Goal: Information Seeking & Learning: Learn about a topic

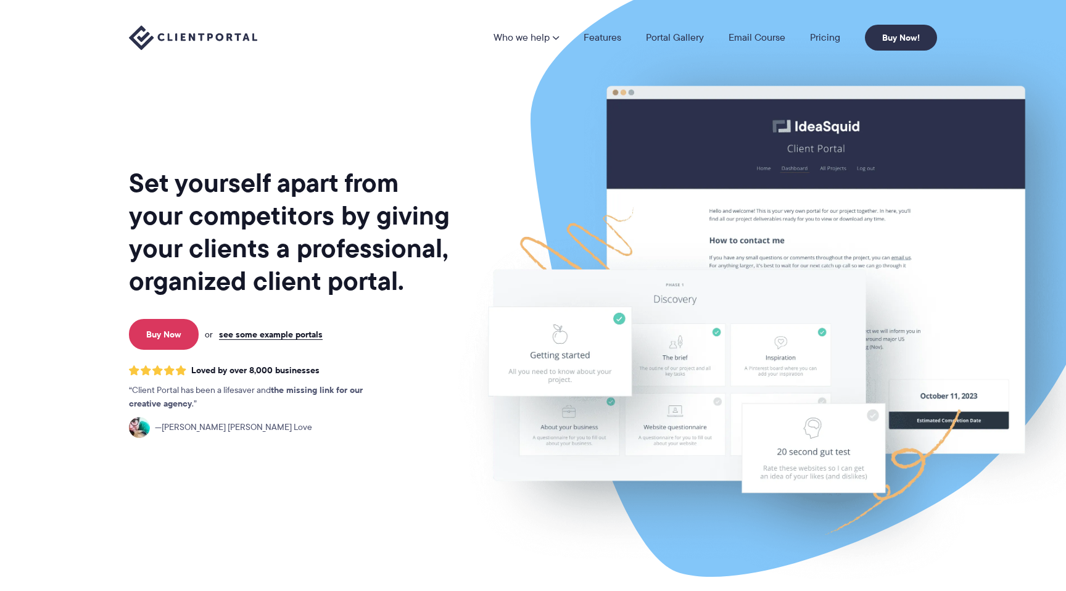
scroll to position [1, 0]
click at [181, 367] on span at bounding box center [181, 370] width 10 height 11
click at [254, 367] on span "Loved by over 8,000 businesses" at bounding box center [255, 370] width 128 height 10
click at [181, 426] on span "[PERSON_NAME] [PERSON_NAME] Love" at bounding box center [233, 427] width 157 height 14
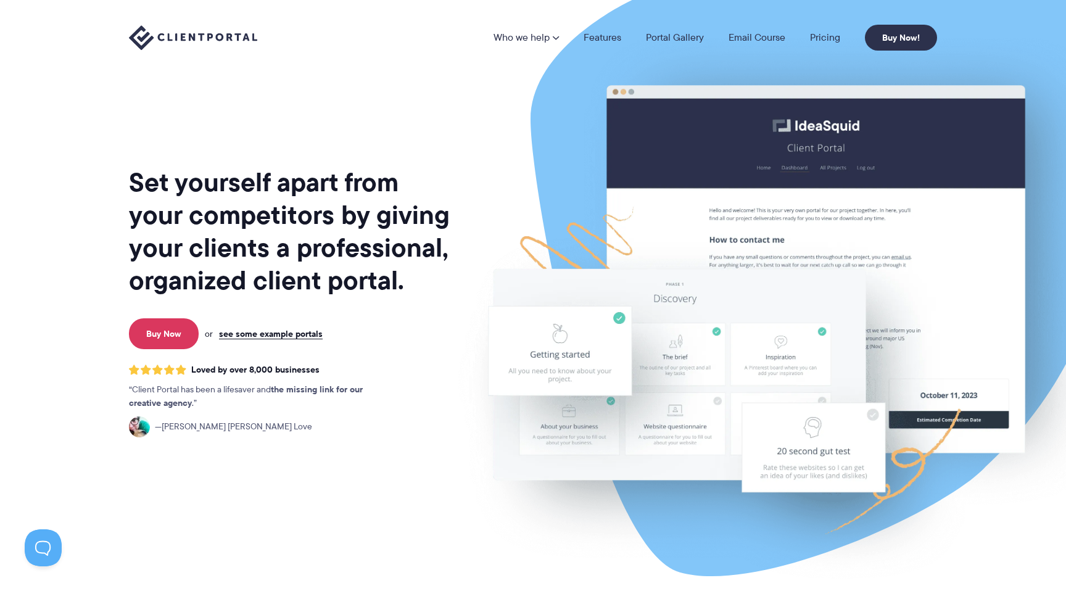
click at [142, 425] on img at bounding box center [139, 427] width 21 height 21
drag, startPoint x: 142, startPoint y: 425, endPoint x: 239, endPoint y: 468, distance: 106.4
click at [239, 468] on div "Set yourself apart from your competitors by giving your clients a professional,…" at bounding box center [290, 305] width 323 height 592
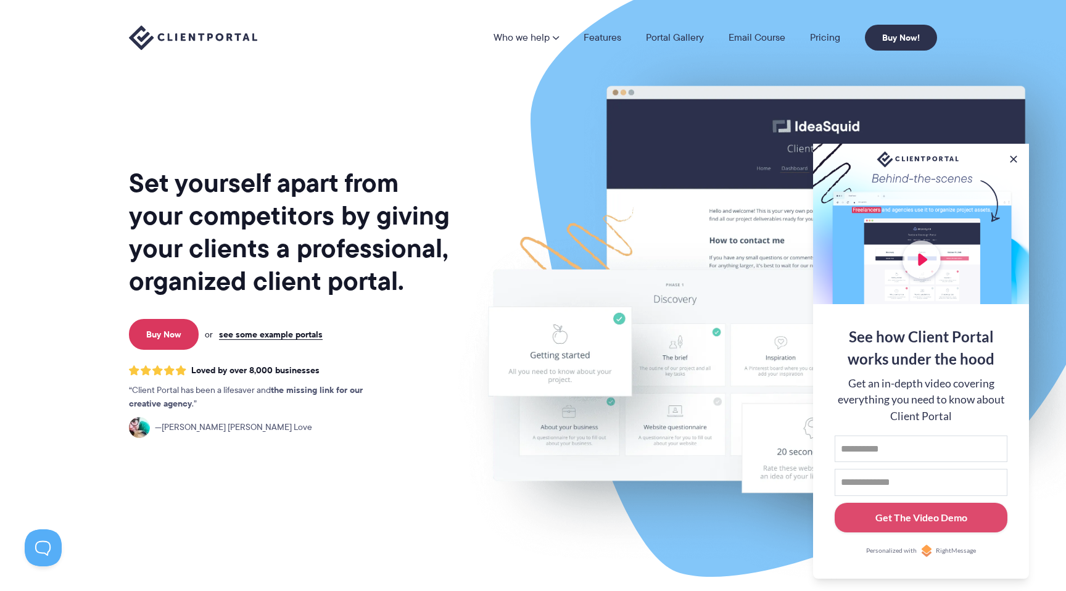
click at [156, 188] on h1 "Set yourself apart from your competitors by giving your clients a professional,…" at bounding box center [290, 232] width 323 height 131
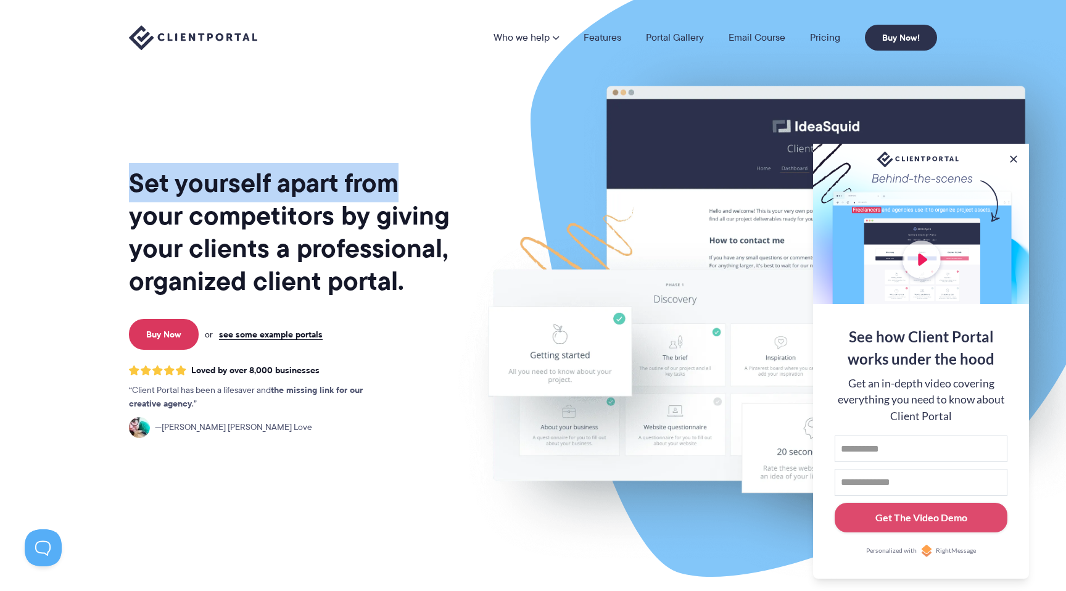
drag, startPoint x: 156, startPoint y: 188, endPoint x: 381, endPoint y: 194, distance: 225.3
click at [383, 194] on h1 "Set yourself apart from your competitors by giving your clients a professional,…" at bounding box center [290, 232] width 323 height 131
click at [381, 194] on h1 "Set yourself apart from your competitors by giving your clients a professional,…" at bounding box center [290, 232] width 323 height 131
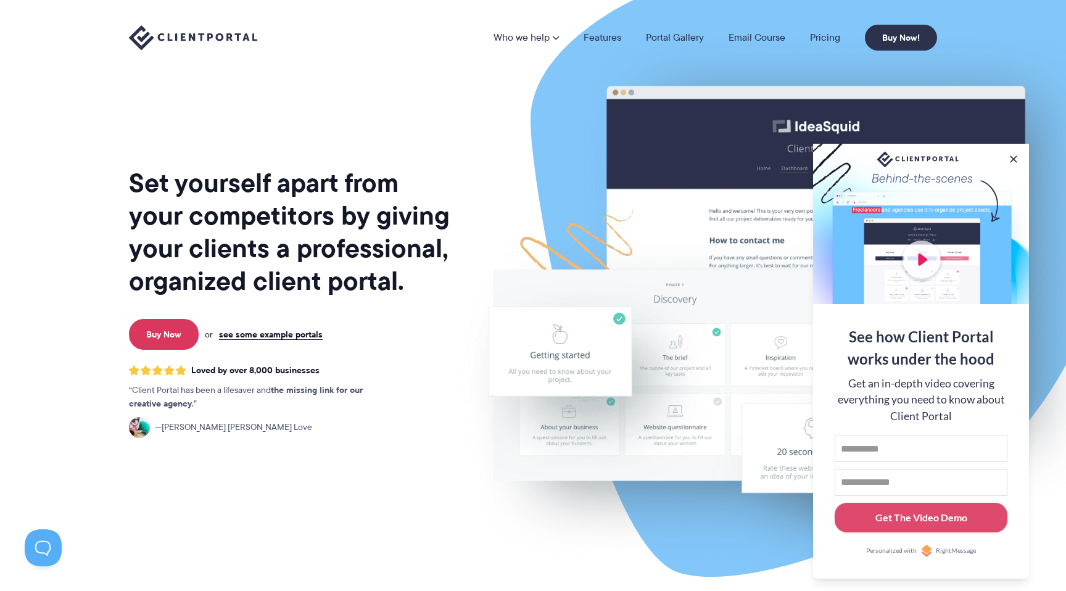
click at [177, 204] on h1 "Set yourself apart from your competitors by giving your clients a professional,…" at bounding box center [290, 232] width 323 height 131
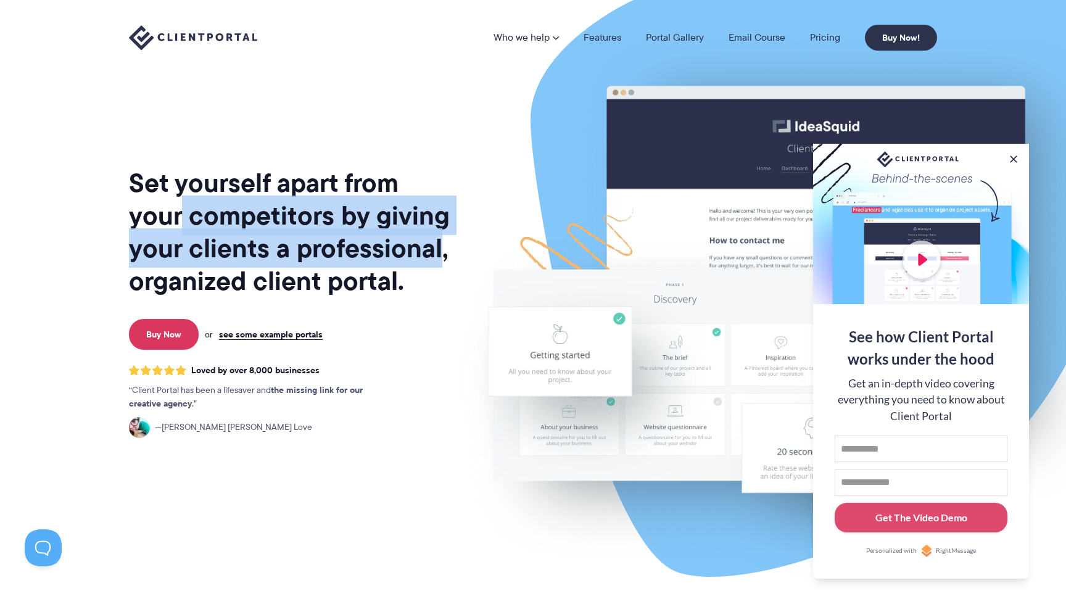
drag, startPoint x: 177, startPoint y: 204, endPoint x: 359, endPoint y: 254, distance: 188.3
click at [359, 254] on h1 "Set yourself apart from your competitors by giving your clients a professional,…" at bounding box center [290, 232] width 323 height 131
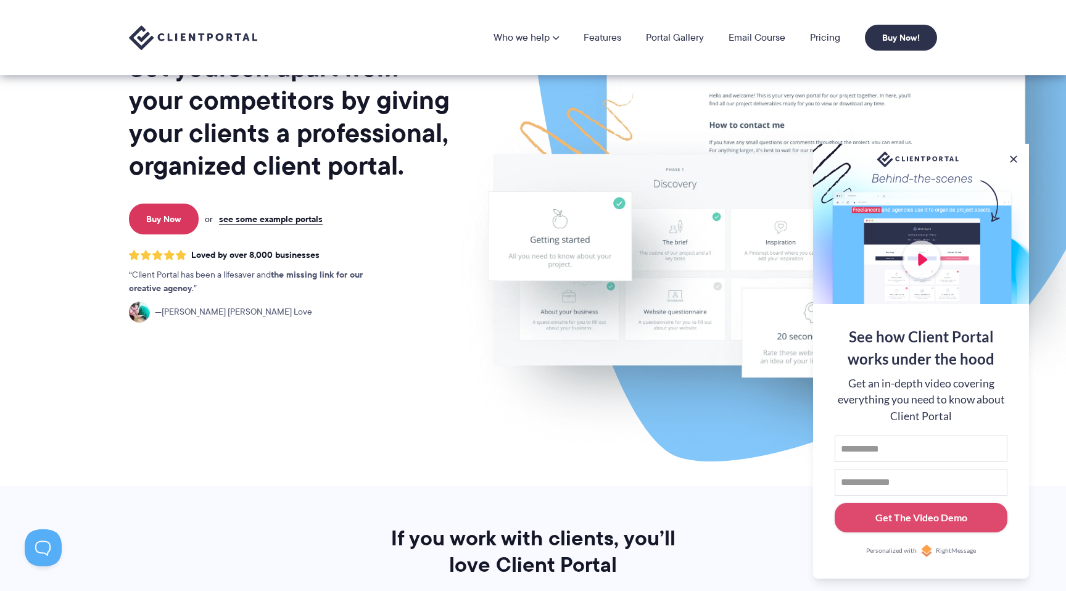
scroll to position [114, 0]
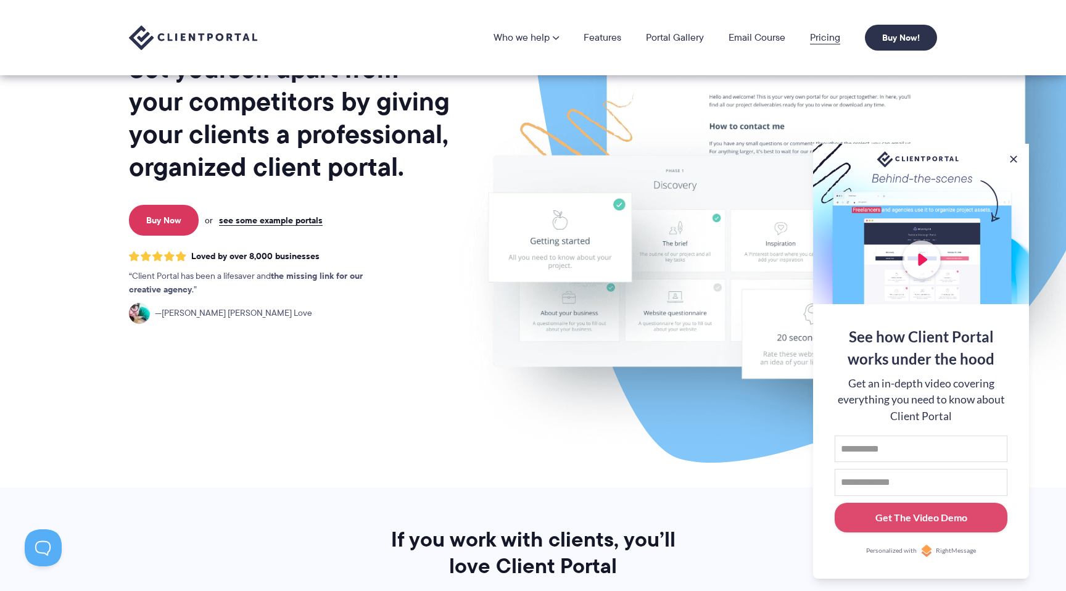
click at [812, 39] on link "Pricing" at bounding box center [825, 38] width 30 height 10
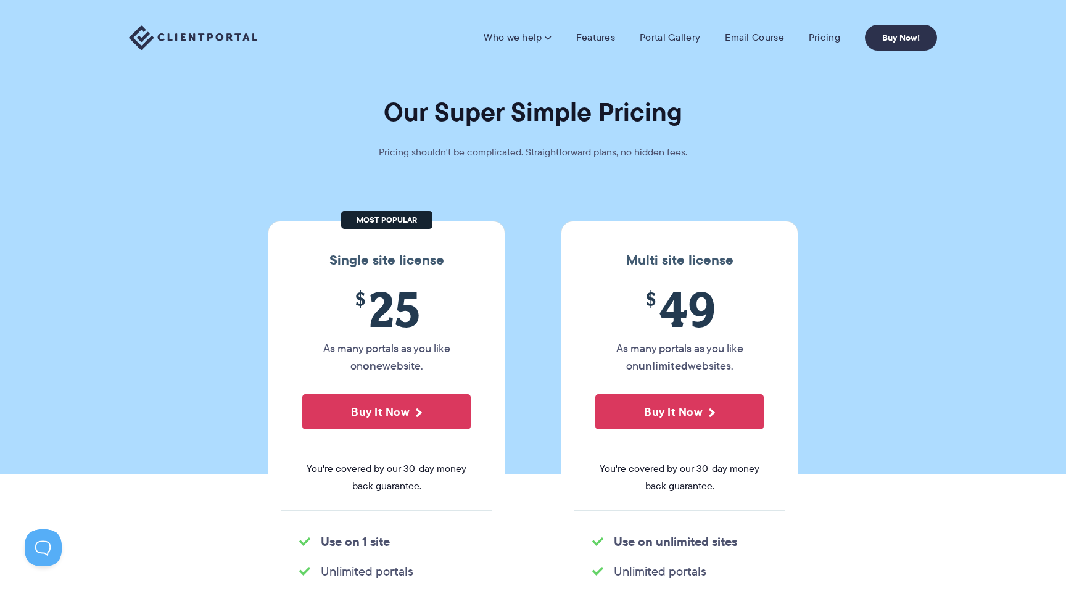
click at [396, 159] on p "Pricing shouldn't be complicated. Straightforward plans, no hidden fees." at bounding box center [533, 152] width 370 height 17
drag, startPoint x: 396, startPoint y: 159, endPoint x: 667, endPoint y: 159, distance: 270.9
click at [667, 159] on p "Pricing shouldn't be complicated. Straightforward plans, no hidden fees." at bounding box center [533, 152] width 370 height 17
click at [655, 31] on link "Portal Gallery" at bounding box center [670, 37] width 60 height 12
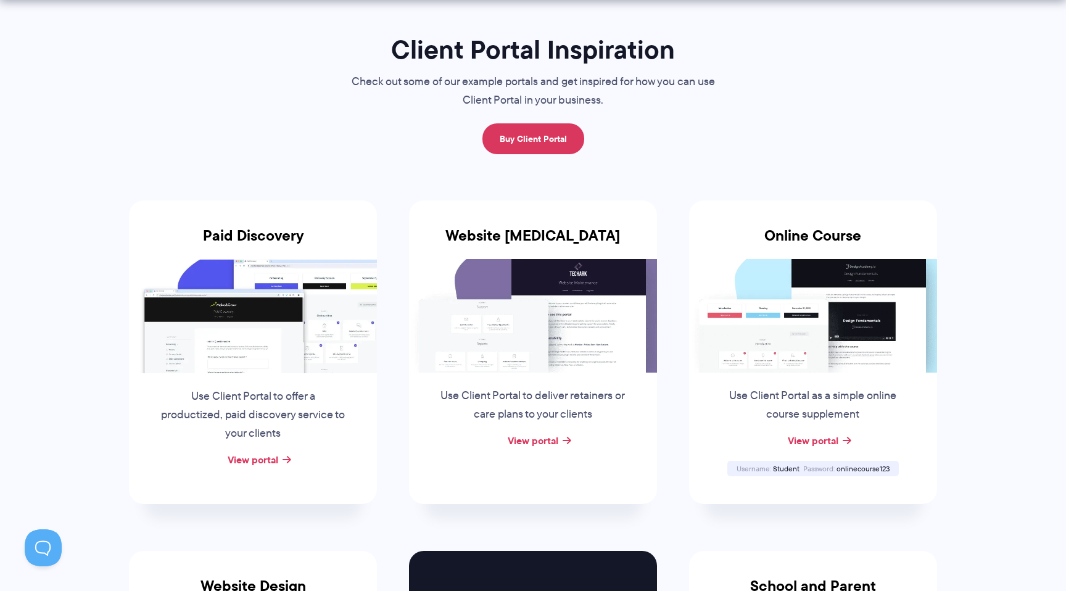
scroll to position [104, 0]
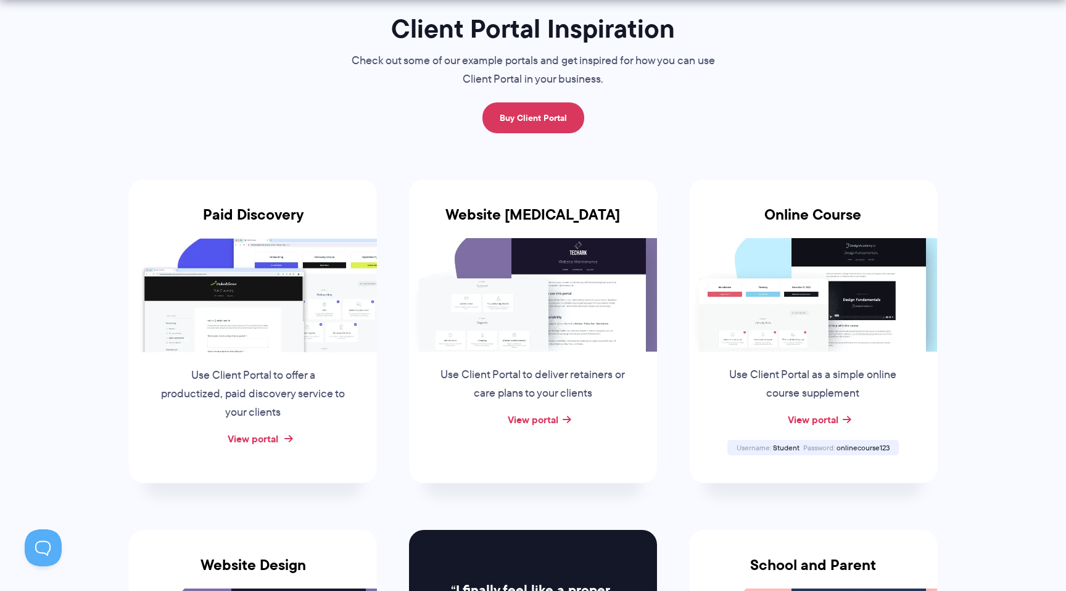
click at [272, 439] on link "View portal" at bounding box center [253, 438] width 51 height 15
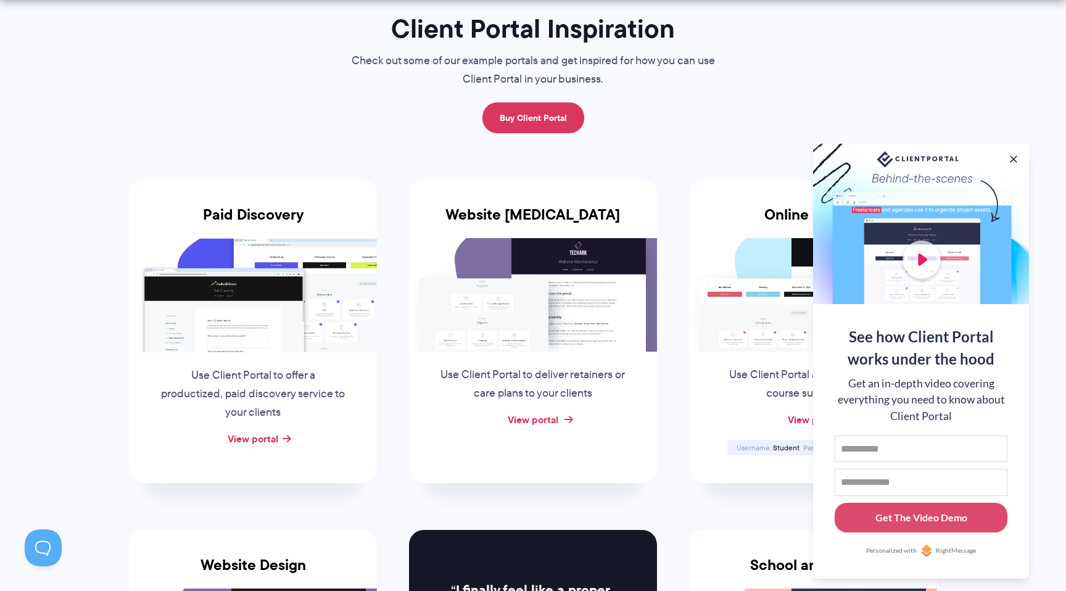
click at [550, 420] on link "View portal" at bounding box center [533, 419] width 51 height 15
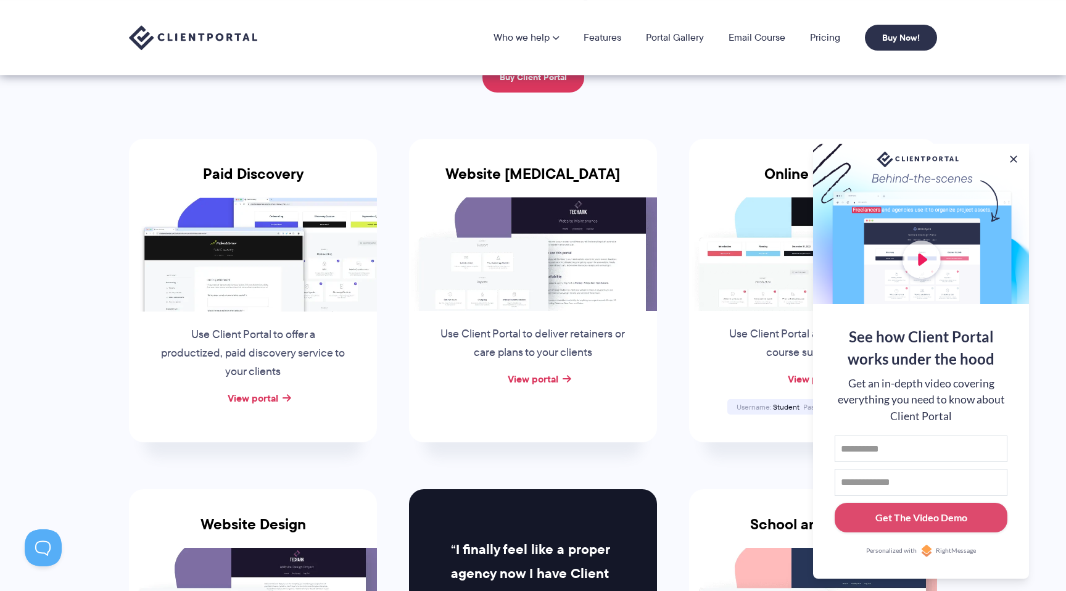
scroll to position [0, 0]
